Goal: Information Seeking & Learning: Learn about a topic

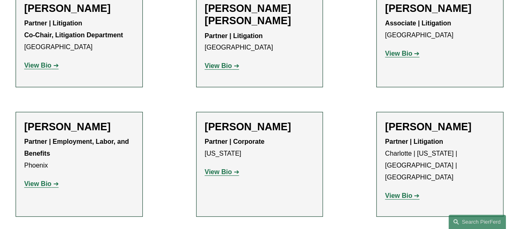
scroll to position [7834, 0]
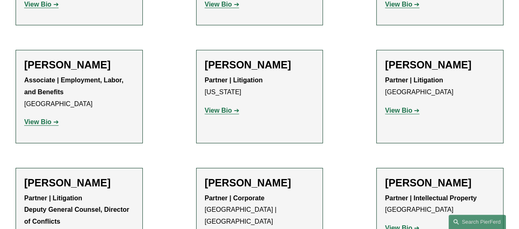
scroll to position [9023, 0]
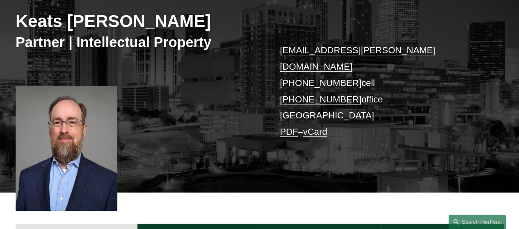
scroll to position [123, 0]
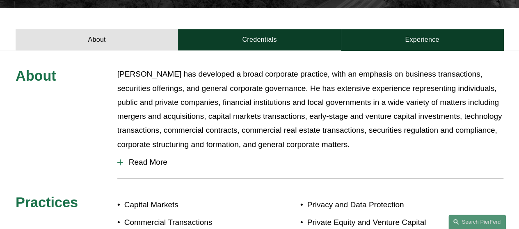
scroll to position [287, 0]
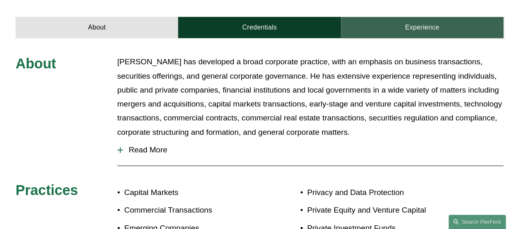
click at [435, 17] on link "Experience" at bounding box center [422, 27] width 162 height 21
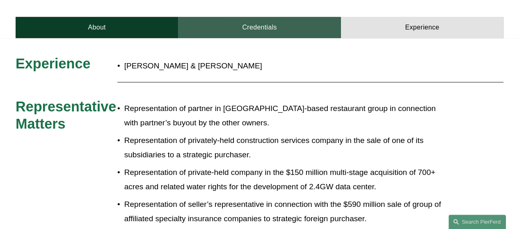
click at [306, 17] on link "Credentials" at bounding box center [259, 27] width 162 height 21
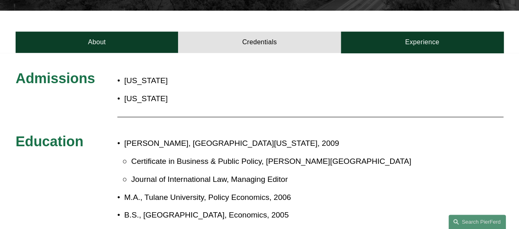
scroll to position [246, 0]
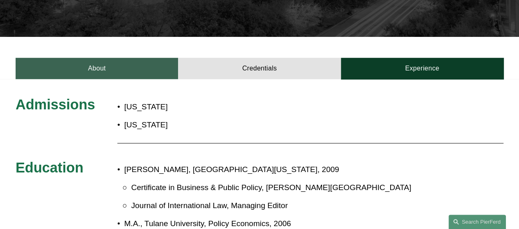
click at [133, 58] on link "About" at bounding box center [97, 68] width 162 height 21
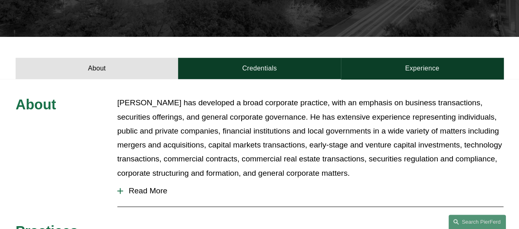
click at [144, 187] on span "Read More" at bounding box center [313, 191] width 380 height 9
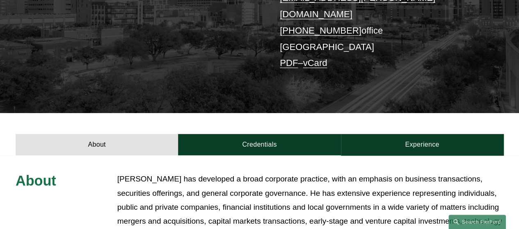
scroll to position [164, 0]
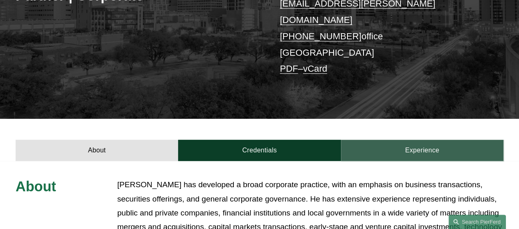
click at [399, 140] on link "Experience" at bounding box center [422, 150] width 162 height 21
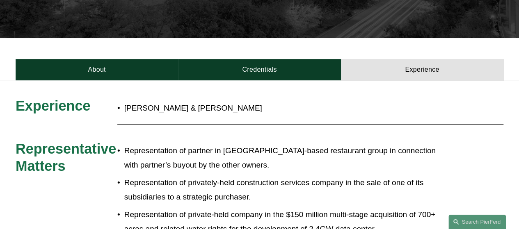
scroll to position [246, 0]
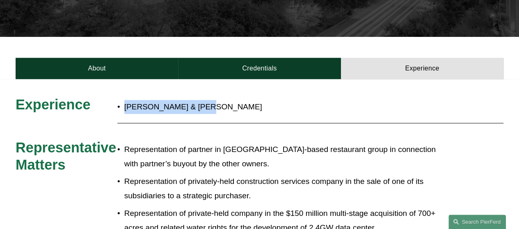
drag, startPoint x: 125, startPoint y: 92, endPoint x: 197, endPoint y: 92, distance: 72.2
click at [197, 100] on p "Daniels & Tredennick" at bounding box center [283, 107] width 318 height 14
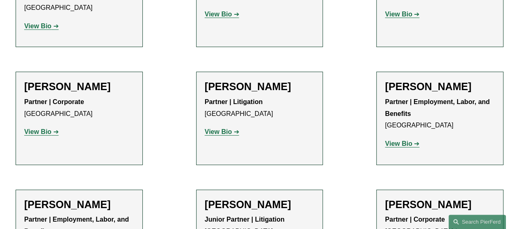
scroll to position [4505, 0]
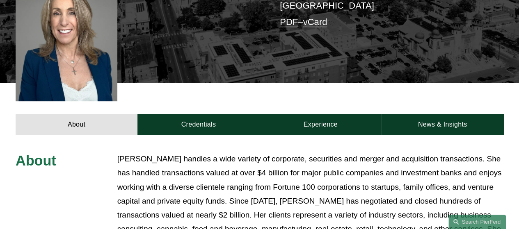
scroll to position [246, 0]
